Goal: Task Accomplishment & Management: Complete application form

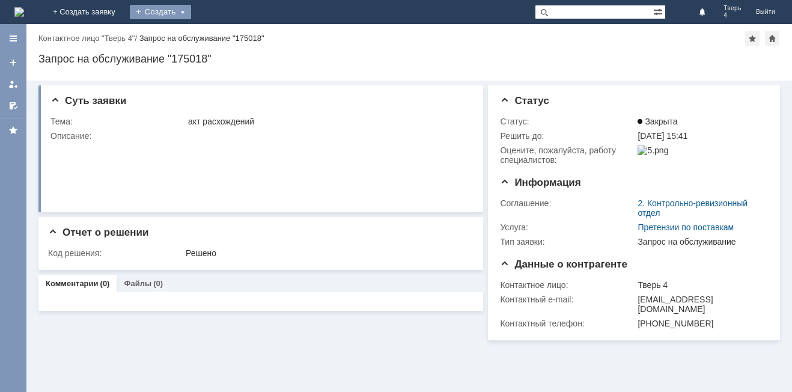
click at [191, 14] on div "Создать" at bounding box center [160, 12] width 61 height 14
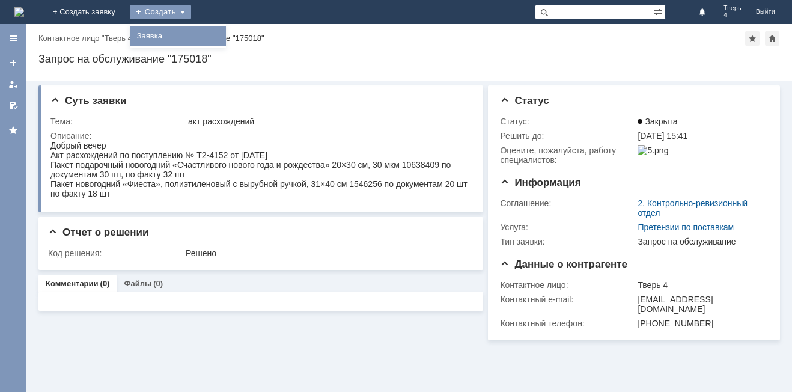
click at [224, 29] on link "Заявка" at bounding box center [177, 36] width 91 height 14
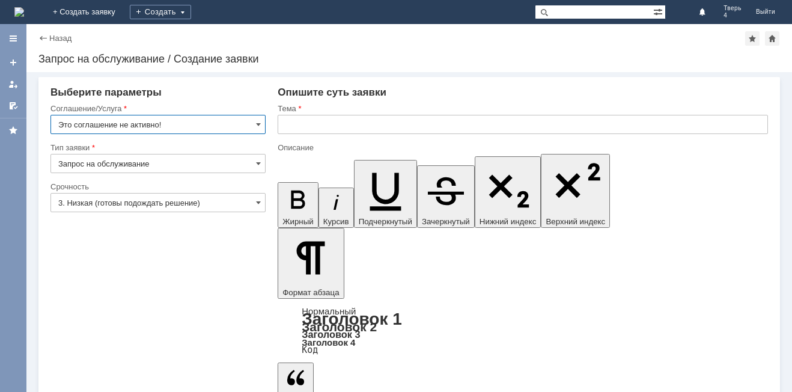
click at [177, 124] on input "Это соглашение не активно!" at bounding box center [157, 124] width 215 height 19
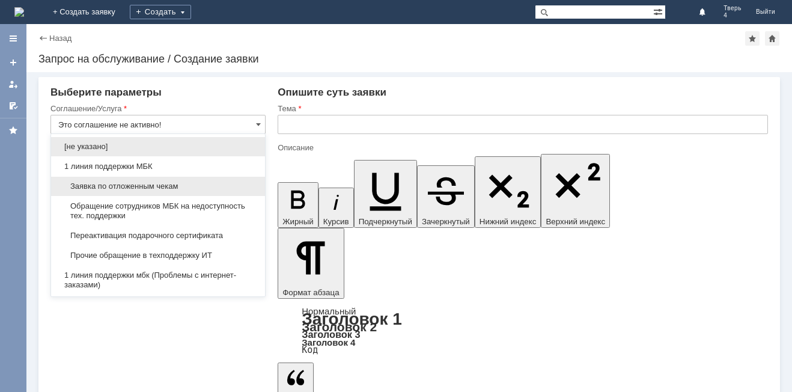
click at [136, 183] on span "Заявка по отложенным чекам" at bounding box center [157, 186] width 199 height 10
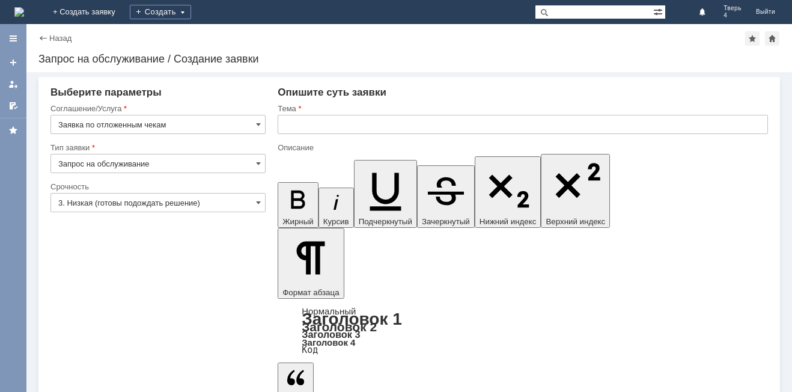
type input "Заявка по отложенным чекам"
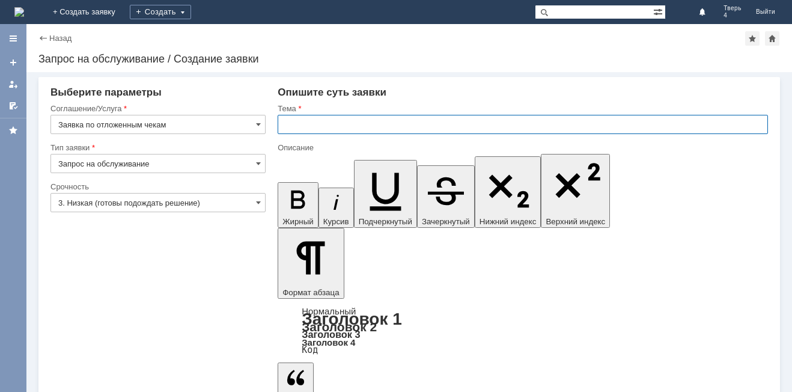
click at [288, 121] on input "text" at bounding box center [523, 124] width 490 height 19
type input "отложенные чеки"
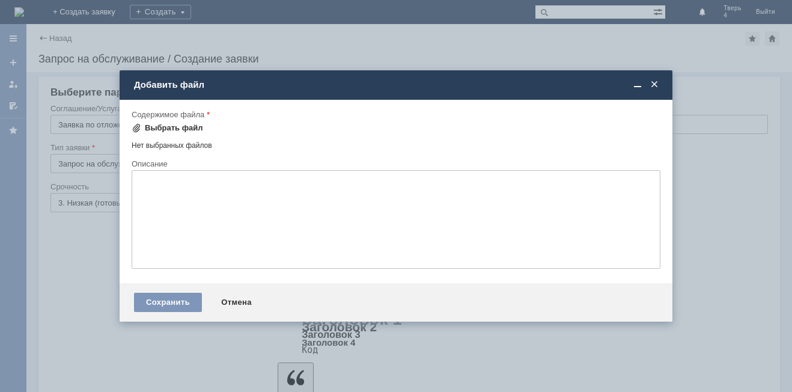
click at [177, 130] on div "Выбрать файл" at bounding box center [174, 128] width 58 height 10
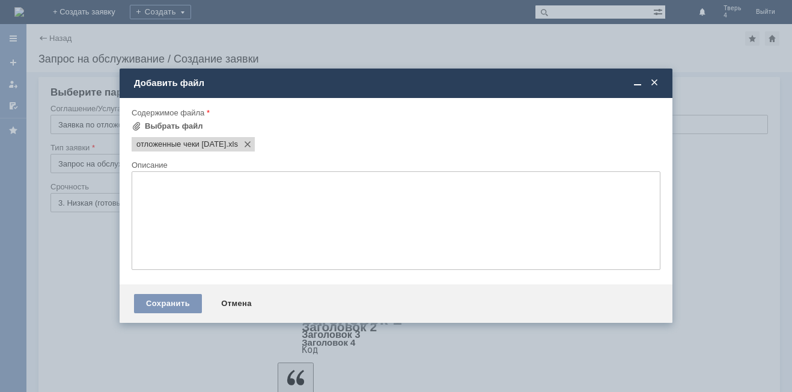
click at [168, 317] on div "Сохранить Отмена" at bounding box center [396, 303] width 553 height 38
click at [165, 306] on div "Сохранить" at bounding box center [168, 303] width 68 height 19
